Goal: Task Accomplishment & Management: Use online tool/utility

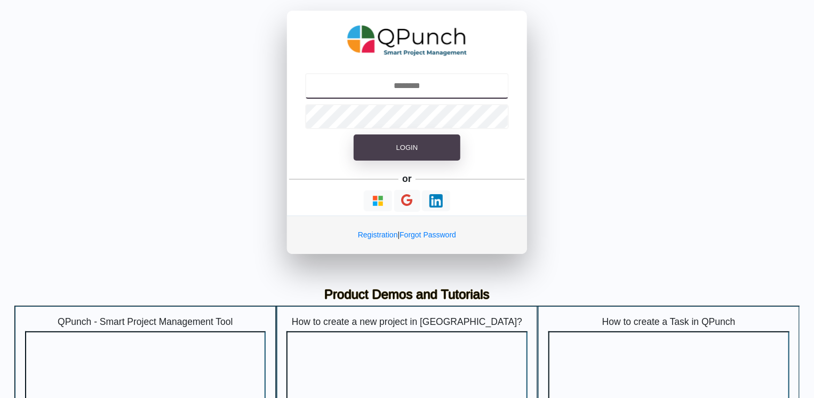
type input "**********"
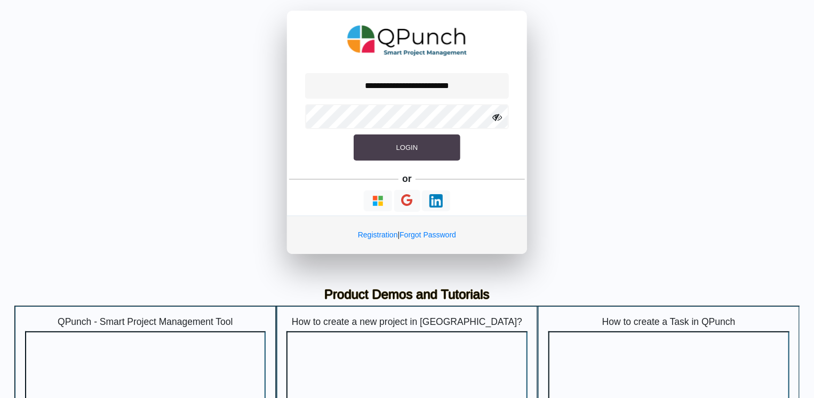
click at [377, 148] on button "Login" at bounding box center [407, 147] width 107 height 27
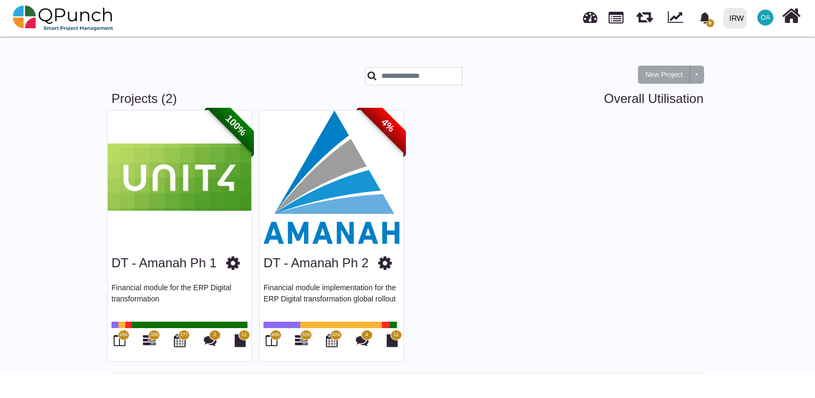
click at [317, 111] on img at bounding box center [331, 176] width 143 height 133
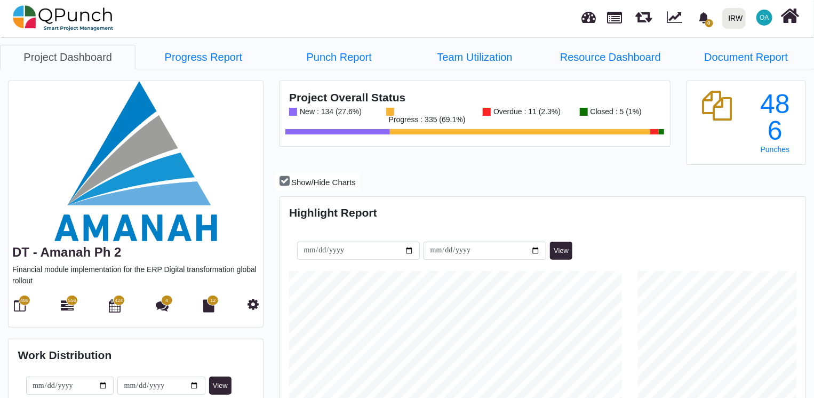
scroll to position [230, 523]
click at [76, 306] on div "486 556 424 4 12" at bounding box center [135, 305] width 247 height 22
click at [64, 301] on icon at bounding box center [67, 305] width 13 height 13
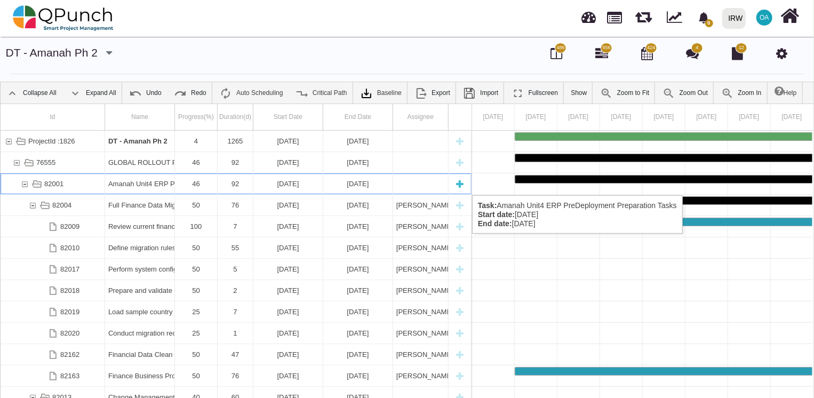
click at [23, 185] on div "82001" at bounding box center [25, 183] width 10 height 21
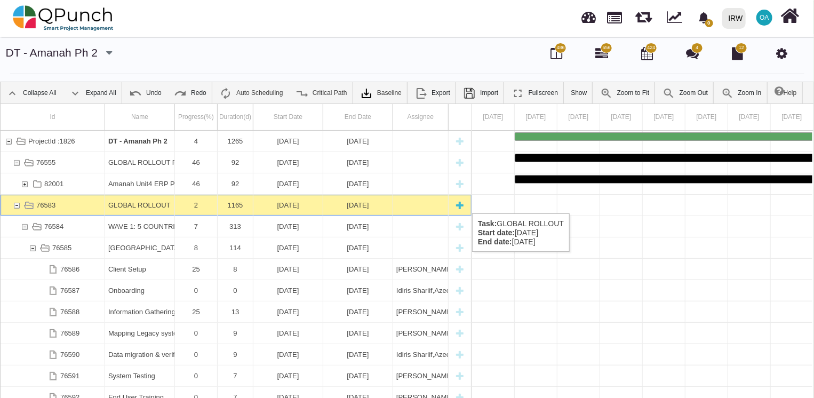
scroll to position [0, 4256]
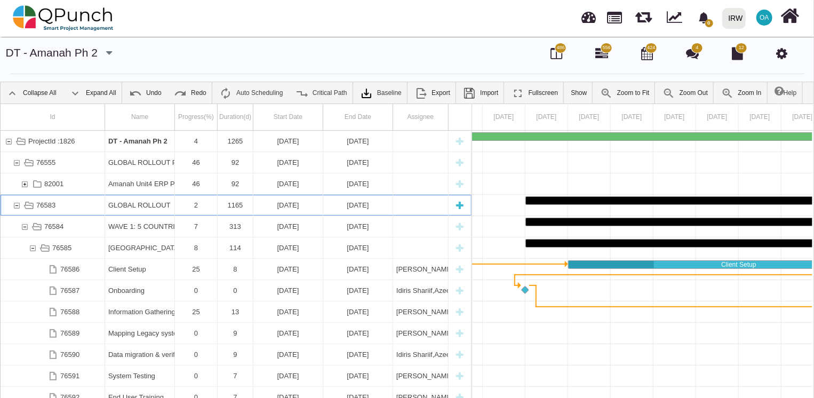
click at [16, 203] on div "76583" at bounding box center [17, 205] width 10 height 21
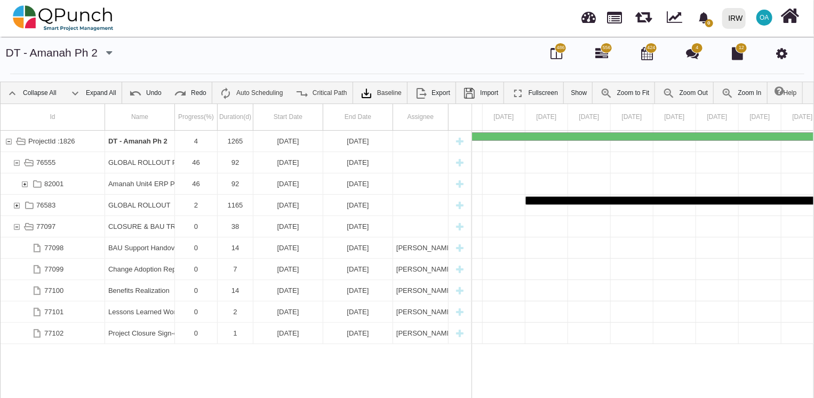
click at [16, 203] on div "76583" at bounding box center [17, 205] width 10 height 21
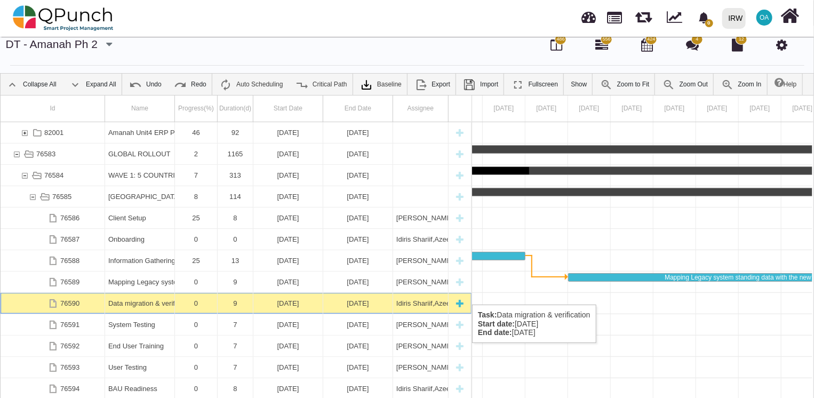
scroll to position [0, 5578]
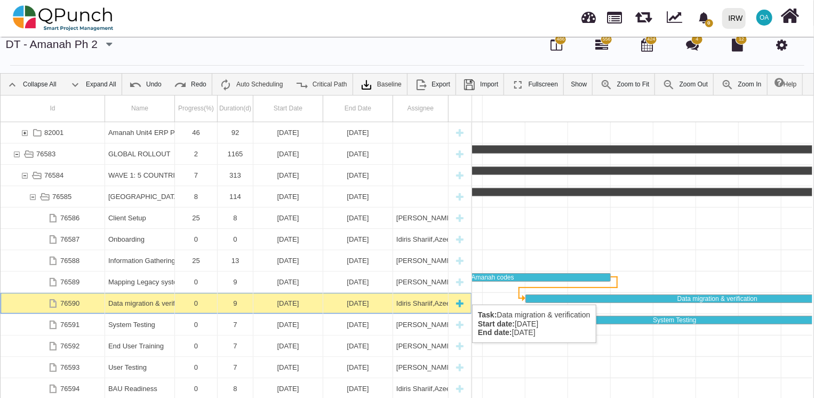
click at [141, 293] on div "Data migration & verification" at bounding box center [139, 303] width 63 height 21
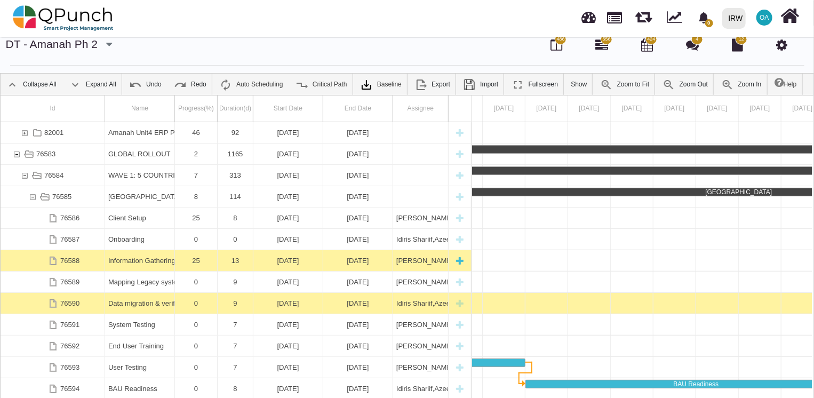
scroll to position [0, 0]
